Goal: Information Seeking & Learning: Learn about a topic

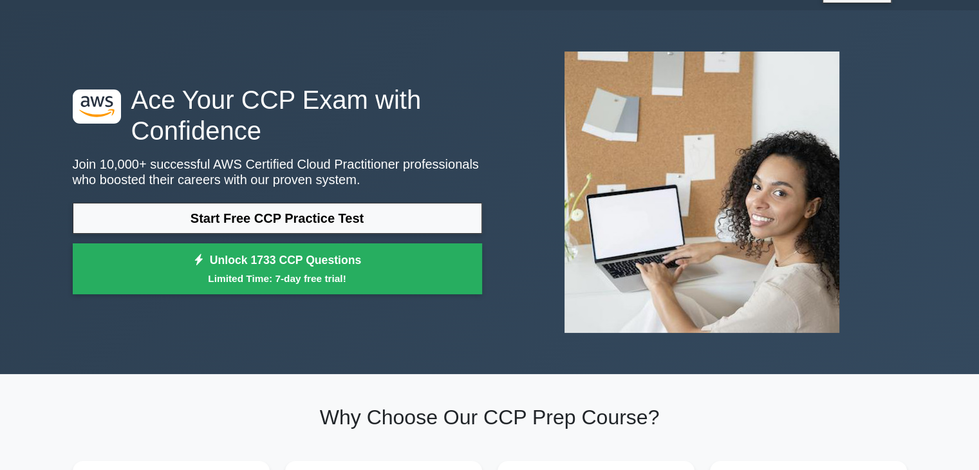
scroll to position [31, 0]
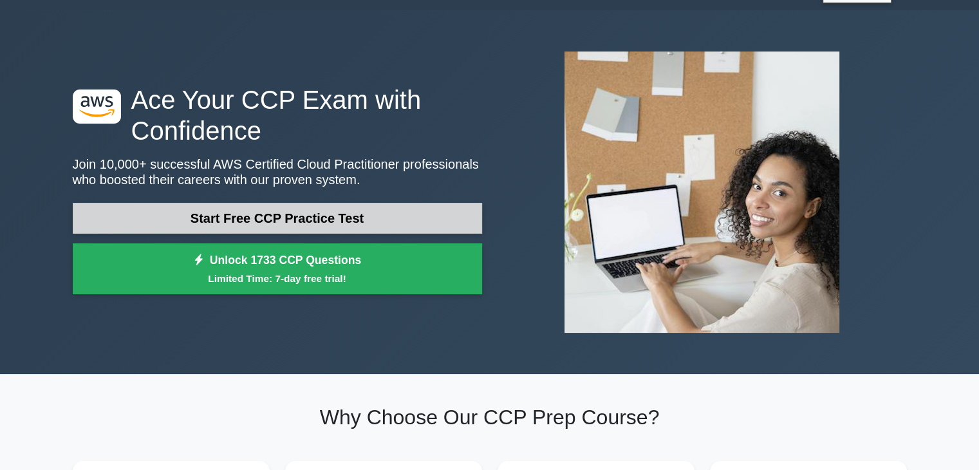
click at [223, 222] on link "Start Free CCP Practice Test" at bounding box center [277, 218] width 409 height 31
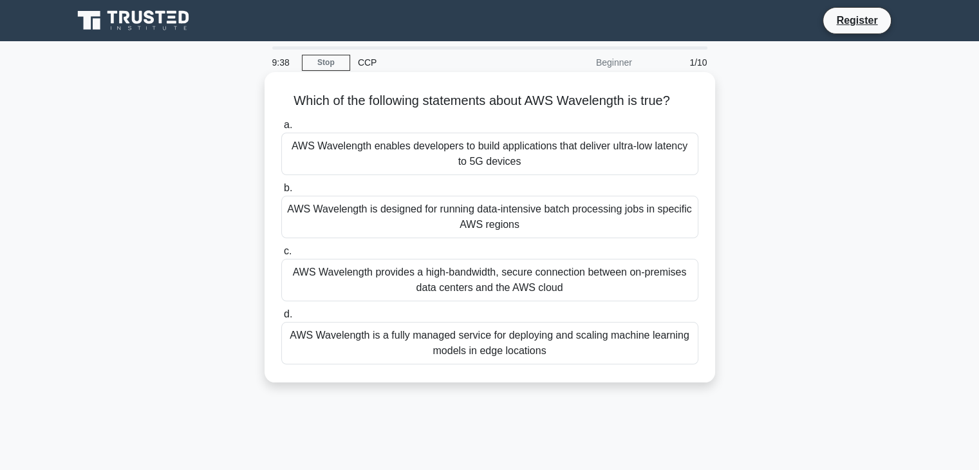
click at [346, 275] on div "AWS Wavelength provides a high-bandwidth, secure connection between on-premises…" at bounding box center [489, 280] width 417 height 42
click at [281, 255] on input "c. AWS Wavelength provides a high-bandwidth, secure connection between on-premi…" at bounding box center [281, 251] width 0 height 8
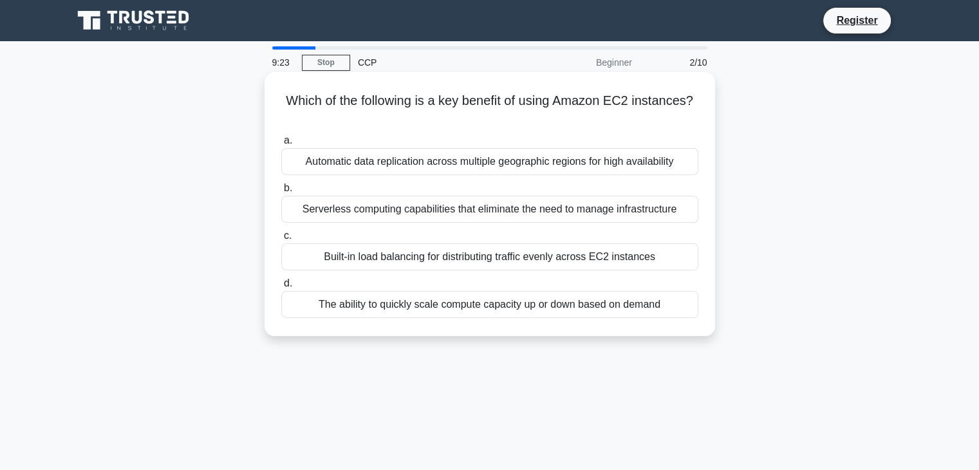
click at [440, 210] on div "Serverless computing capabilities that eliminate the need to manage infrastruct…" at bounding box center [489, 209] width 417 height 27
click at [281, 192] on input "b. Serverless computing capabilities that eliminate the need to manage infrastr…" at bounding box center [281, 188] width 0 height 8
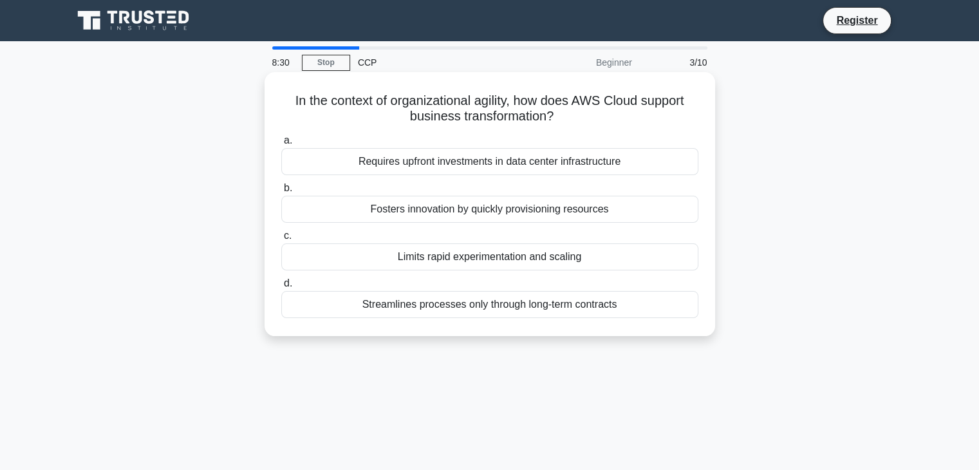
click at [386, 204] on div "Fosters innovation by quickly provisioning resources" at bounding box center [489, 209] width 417 height 27
click at [281, 192] on input "b. Fosters innovation by quickly provisioning resources" at bounding box center [281, 188] width 0 height 8
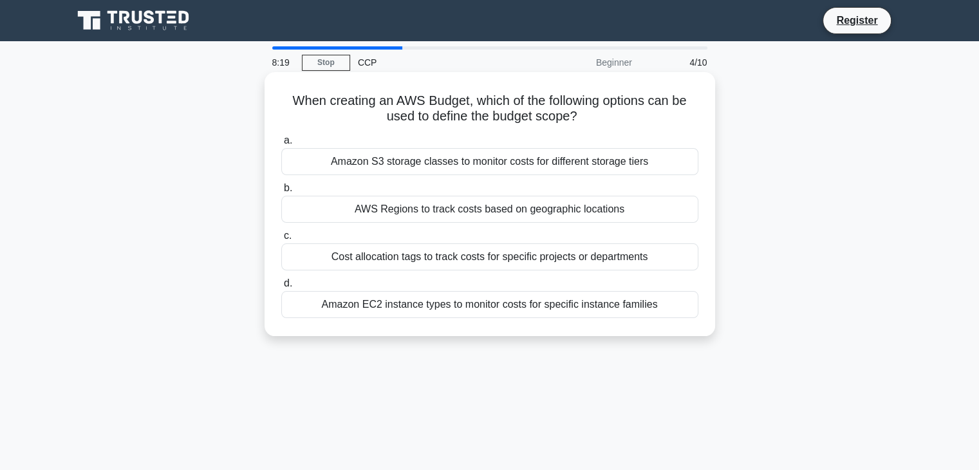
click at [377, 259] on div "Cost allocation tags to track costs for specific projects or departments" at bounding box center [489, 256] width 417 height 27
click at [281, 240] on input "c. Cost allocation tags to track costs for specific projects or departments" at bounding box center [281, 236] width 0 height 8
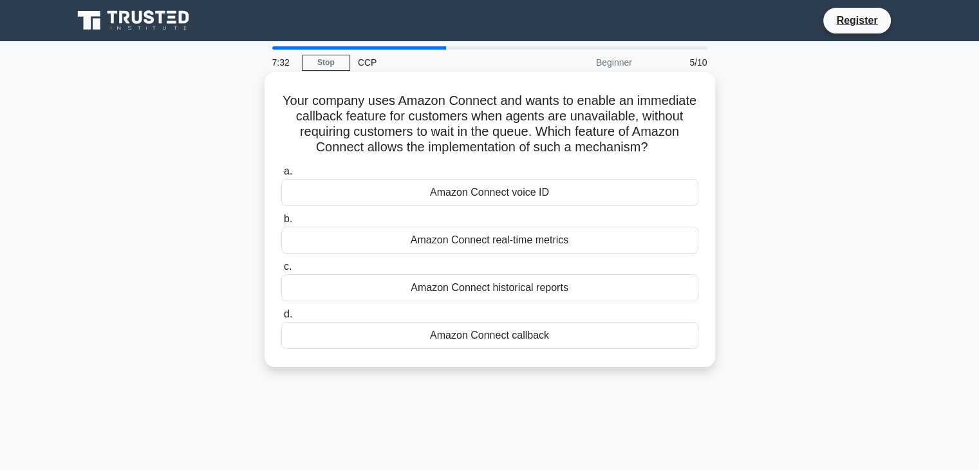
click at [519, 333] on div "Amazon Connect callback" at bounding box center [489, 335] width 417 height 27
click at [281, 319] on input "d. Amazon Connect callback" at bounding box center [281, 314] width 0 height 8
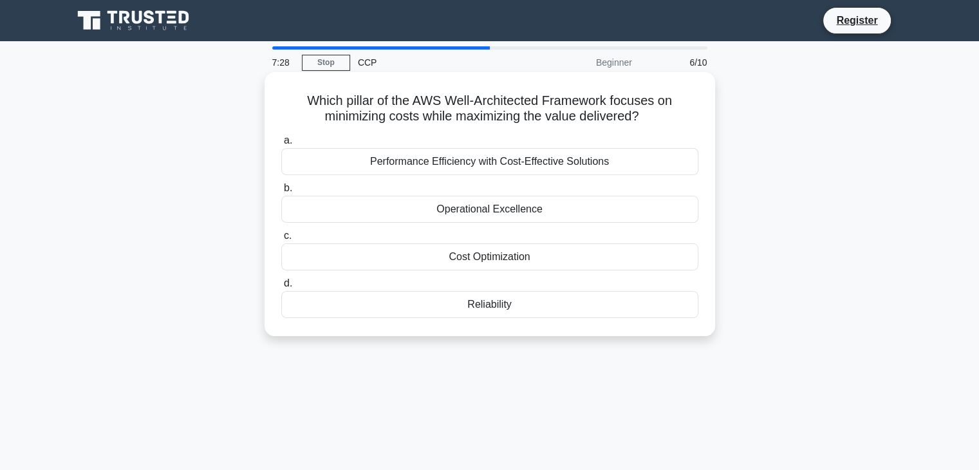
click at [465, 253] on div "Cost Optimization" at bounding box center [489, 256] width 417 height 27
click at [281, 240] on input "c. Cost Optimization" at bounding box center [281, 236] width 0 height 8
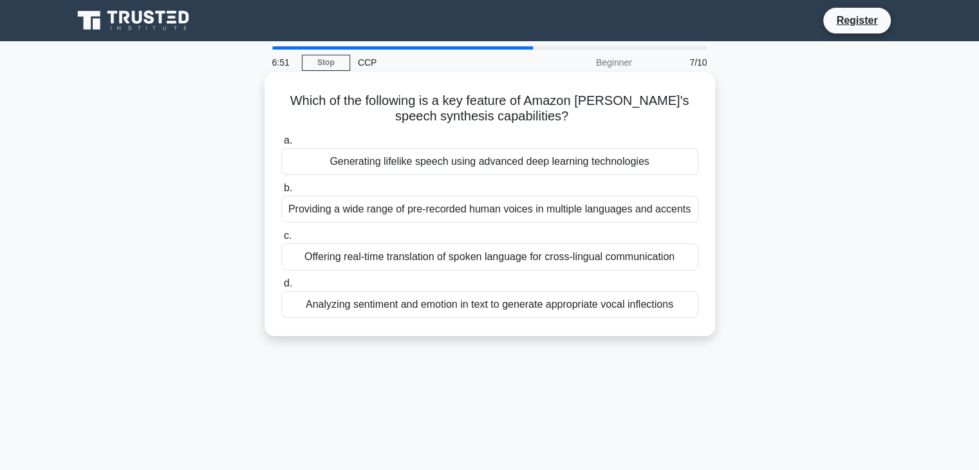
click at [371, 260] on div "Offering real-time translation of spoken language for cross-lingual communicati…" at bounding box center [489, 256] width 417 height 27
click at [281, 240] on input "c. Offering real-time translation of spoken language for cross-lingual communic…" at bounding box center [281, 236] width 0 height 8
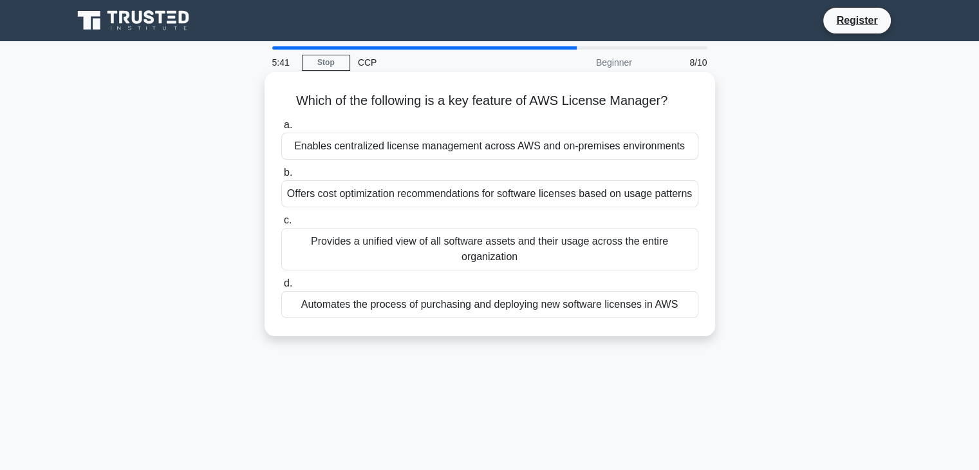
click at [535, 201] on div "Offers cost optimization recommendations for software licenses based on usage p…" at bounding box center [489, 193] width 417 height 27
click at [281, 177] on input "b. Offers cost optimization recommendations for software licenses based on usag…" at bounding box center [281, 173] width 0 height 8
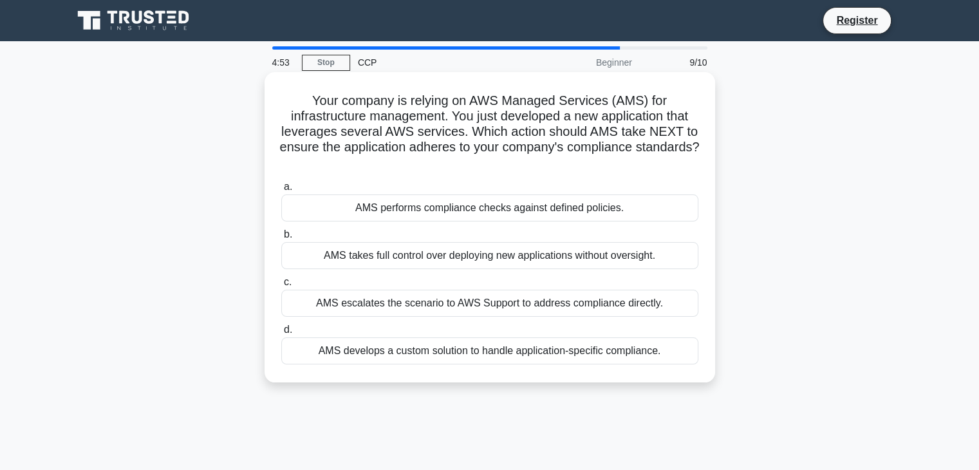
click at [478, 216] on div "AMS performs compliance checks against defined policies." at bounding box center [489, 207] width 417 height 27
click at [281, 191] on input "a. AMS performs compliance checks against defined policies." at bounding box center [281, 187] width 0 height 8
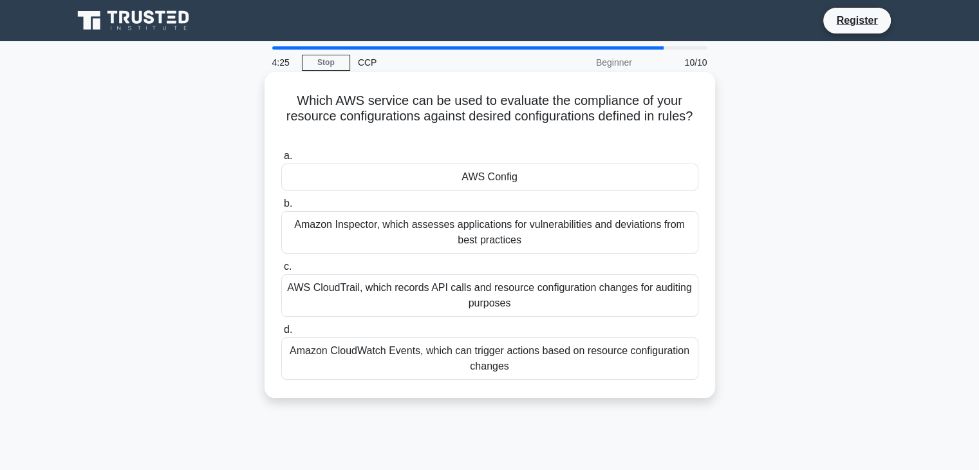
click at [496, 180] on div "AWS Config" at bounding box center [489, 176] width 417 height 27
click at [281, 160] on input "a. AWS Config" at bounding box center [281, 156] width 0 height 8
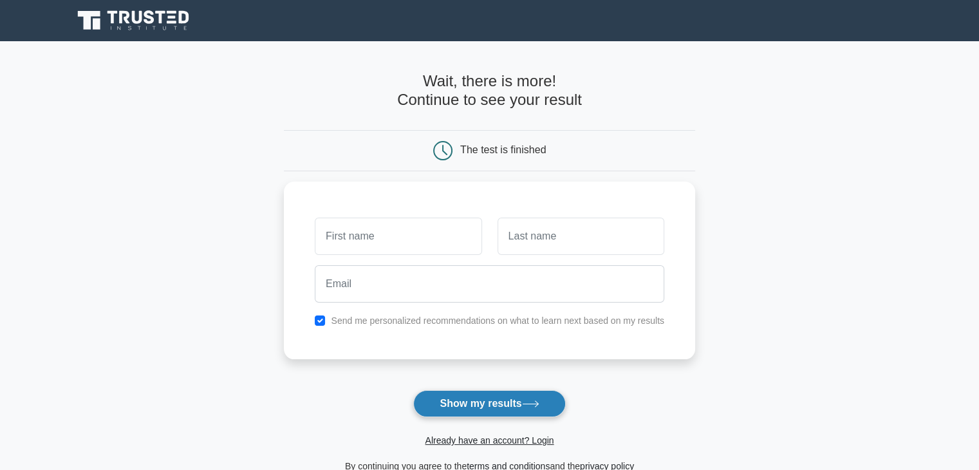
click at [454, 392] on button "Show my results" at bounding box center [489, 403] width 152 height 27
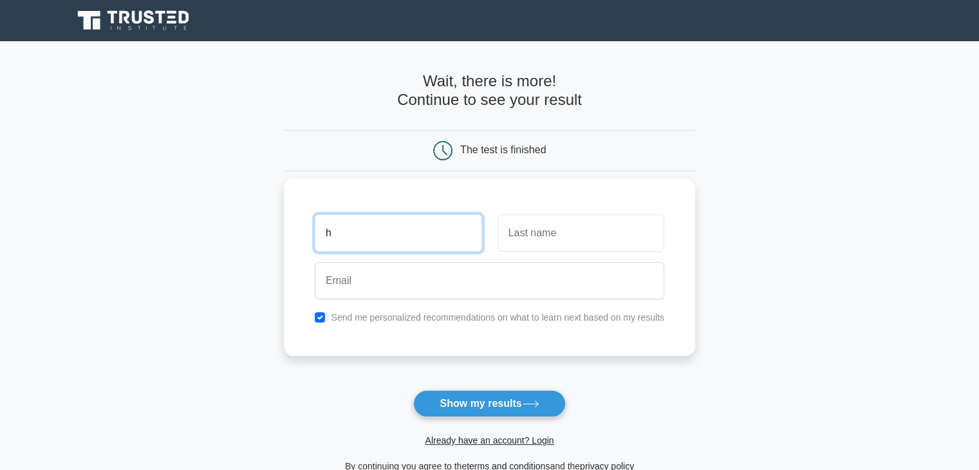
type input "h"
type input "u"
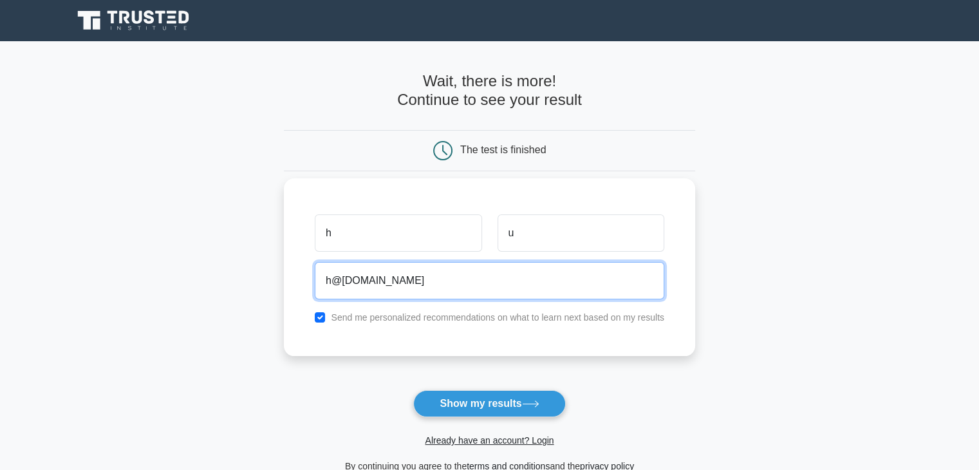
type input "h@gmail.com"
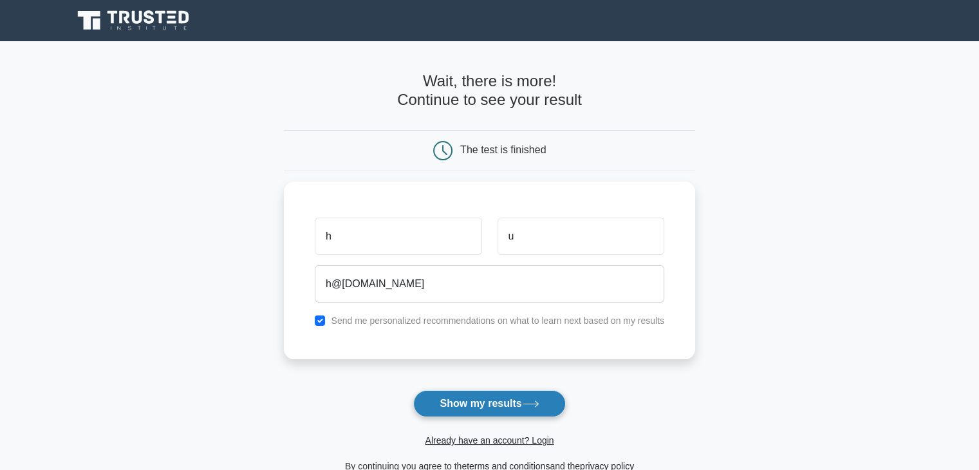
click at [425, 410] on button "Show my results" at bounding box center [489, 403] width 152 height 27
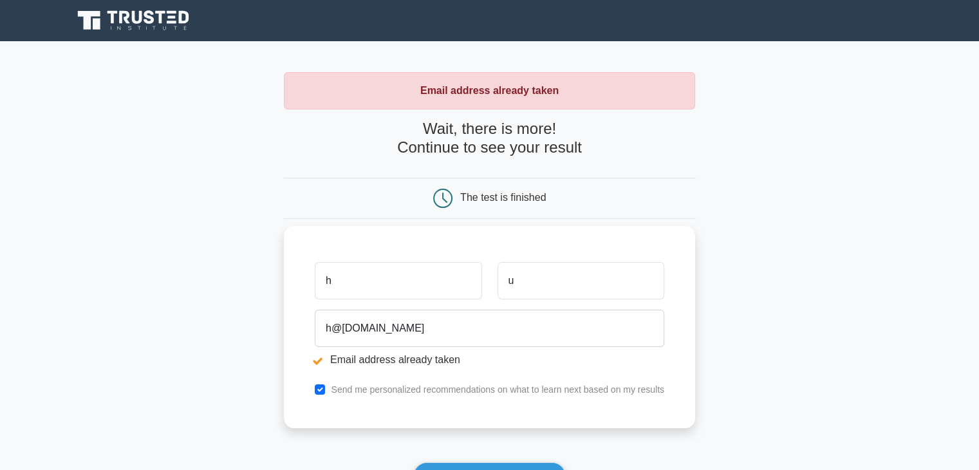
scroll to position [28, 0]
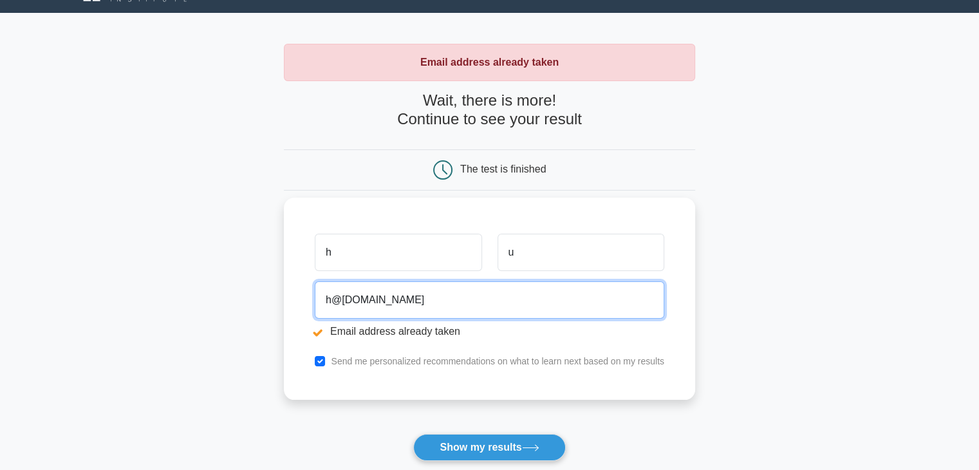
click at [335, 299] on input "h@gmail.com" at bounding box center [489, 299] width 349 height 37
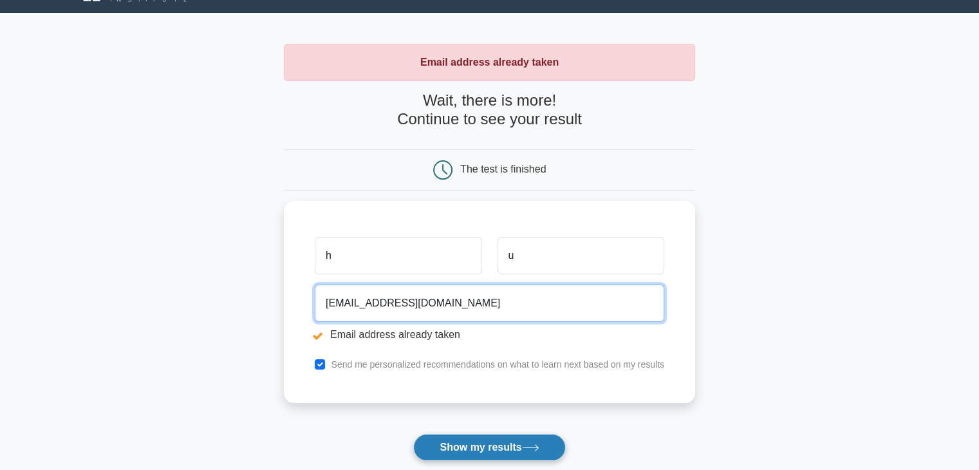
type input "h1@gmail.com"
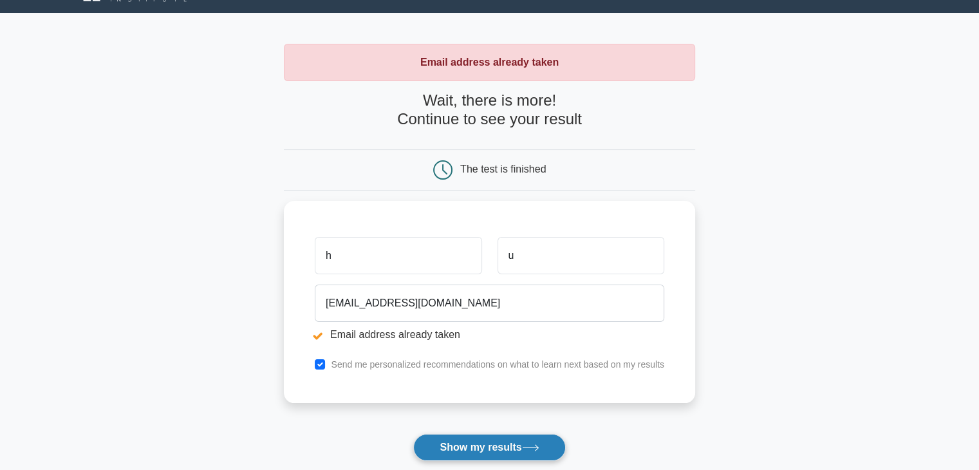
click at [457, 443] on button "Show my results" at bounding box center [489, 447] width 152 height 27
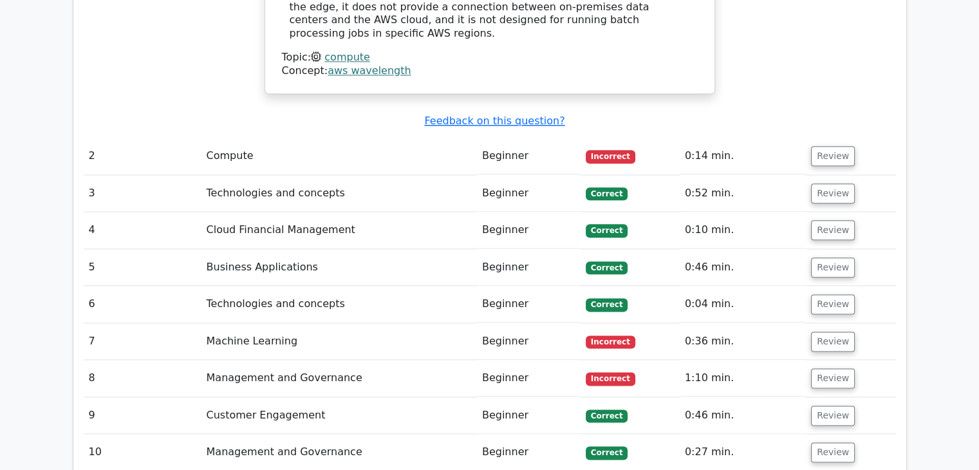
scroll to position [1551, 0]
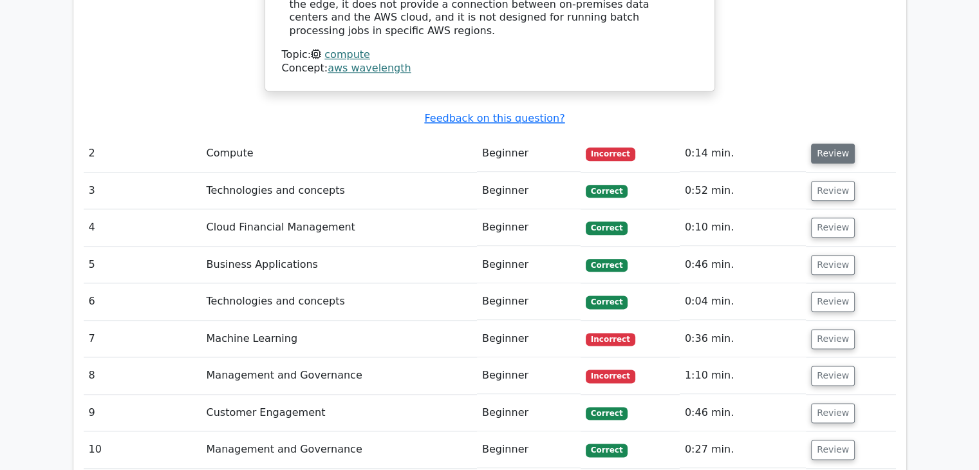
click at [817, 144] on button "Review" at bounding box center [833, 154] width 44 height 20
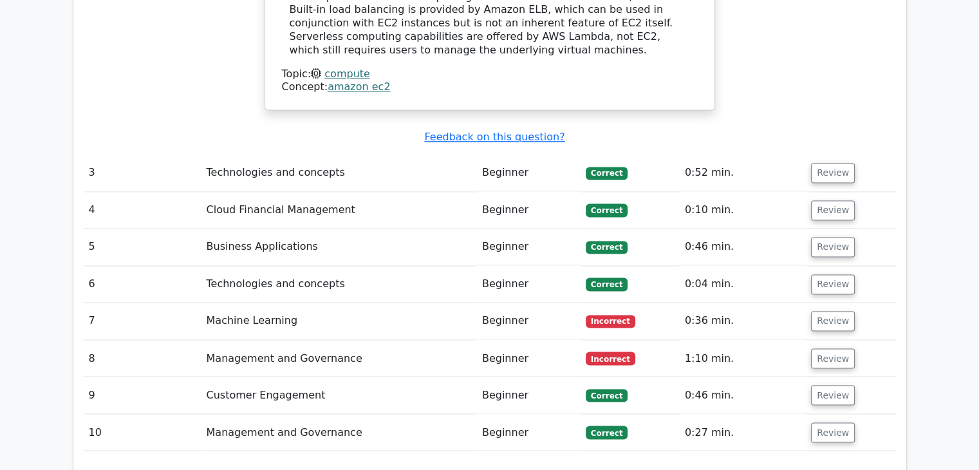
scroll to position [2002, 0]
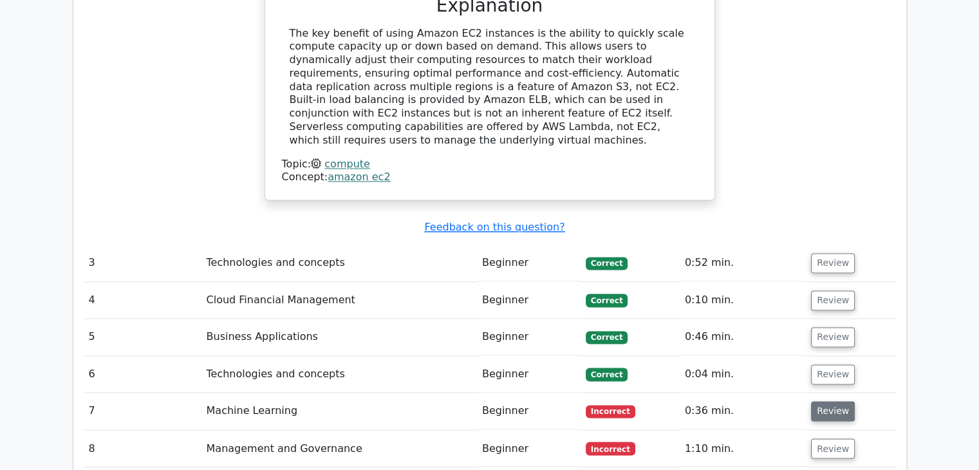
click at [847, 401] on button "Review" at bounding box center [833, 411] width 44 height 20
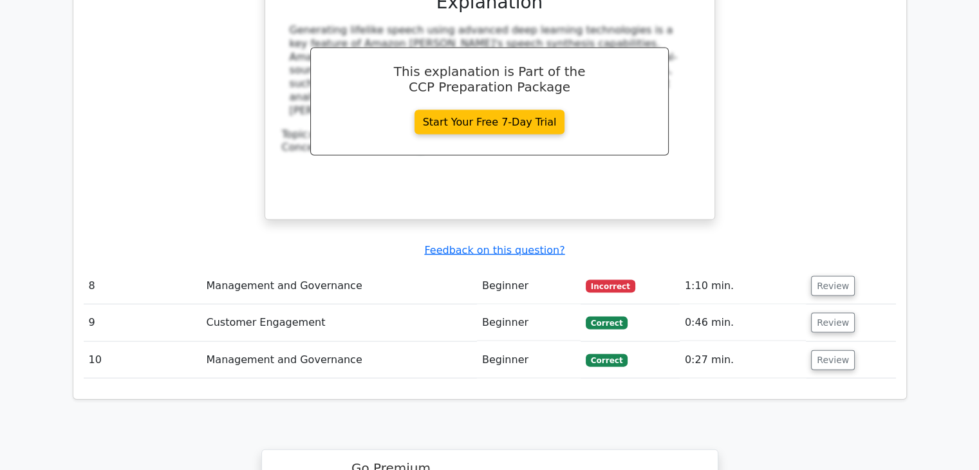
scroll to position [2726, 0]
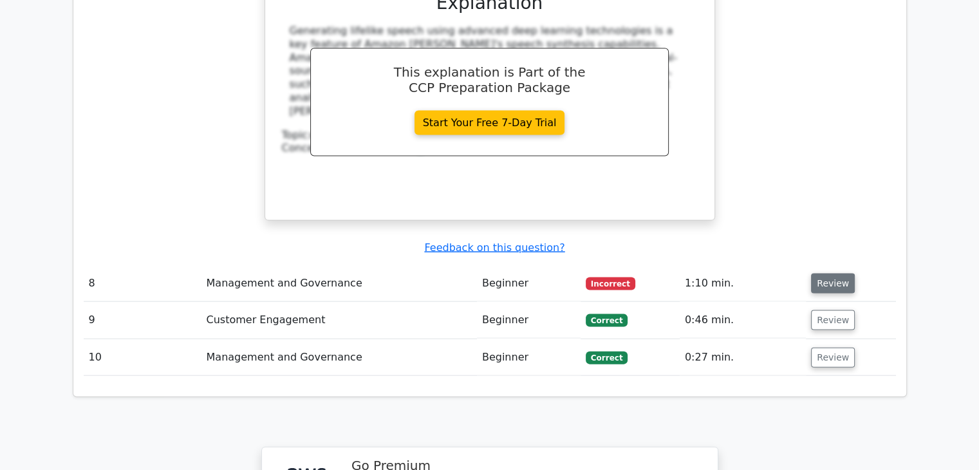
click at [831, 274] on button "Review" at bounding box center [833, 284] width 44 height 20
